Goal: Consume media (video, audio): Consume media (video, audio)

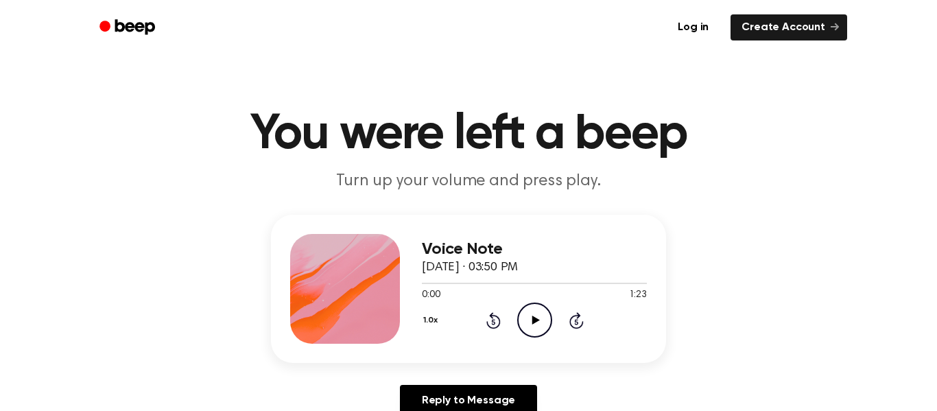
click at [534, 316] on icon "Play Audio" at bounding box center [534, 319] width 35 height 35
click at [532, 320] on icon at bounding box center [535, 319] width 8 height 9
click at [532, 319] on icon at bounding box center [535, 319] width 8 height 9
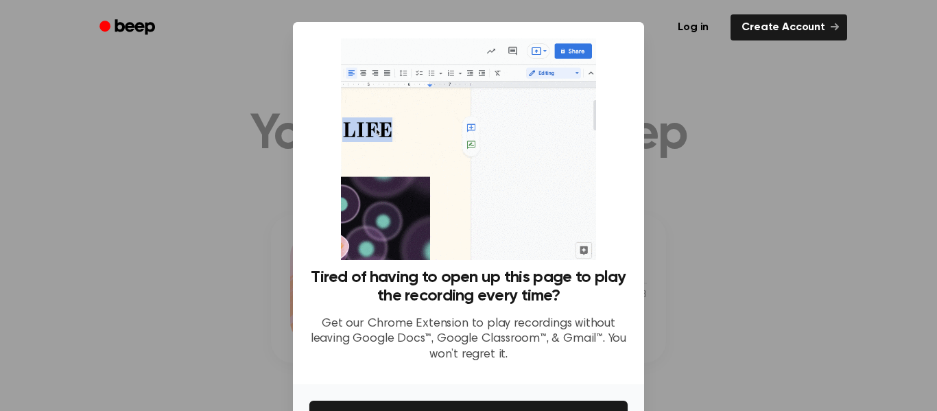
click at [206, 222] on div at bounding box center [468, 205] width 937 height 411
click at [206, 223] on div at bounding box center [468, 205] width 937 height 411
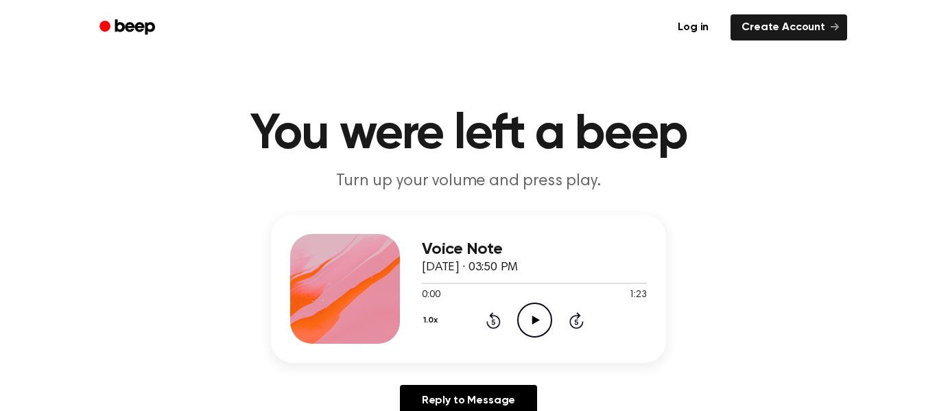
click at [536, 325] on icon "Play Audio" at bounding box center [534, 319] width 35 height 35
click at [536, 322] on icon at bounding box center [535, 319] width 8 height 9
click at [532, 316] on icon at bounding box center [535, 319] width 8 height 9
click at [468, 320] on icon at bounding box center [535, 319] width 8 height 9
click at [536, 318] on icon "Play Audio" at bounding box center [534, 319] width 35 height 35
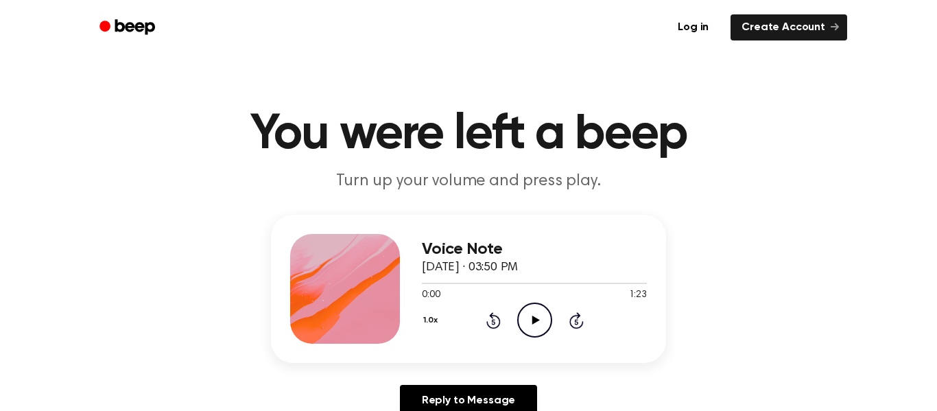
click at [285, 19] on ul "Log in Create Account" at bounding box center [512, 28] width 669 height 32
